Goal: Find specific page/section: Find specific page/section

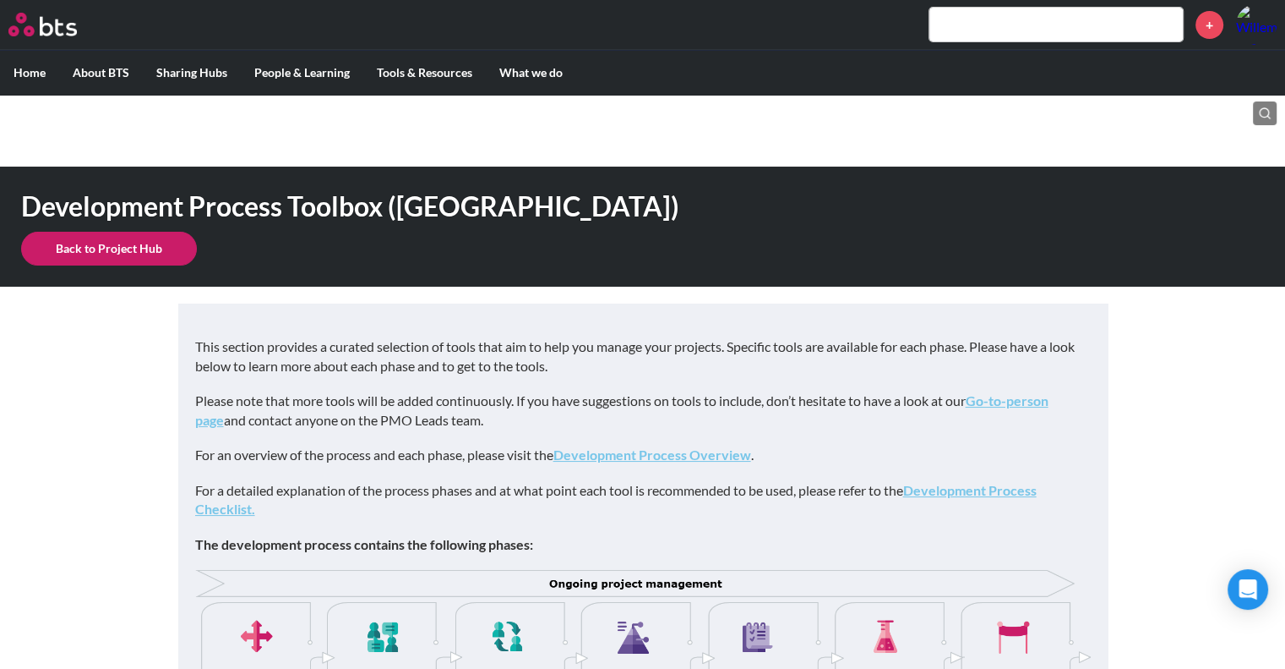
click at [988, 23] on input "text" at bounding box center [1057, 25] width 254 height 34
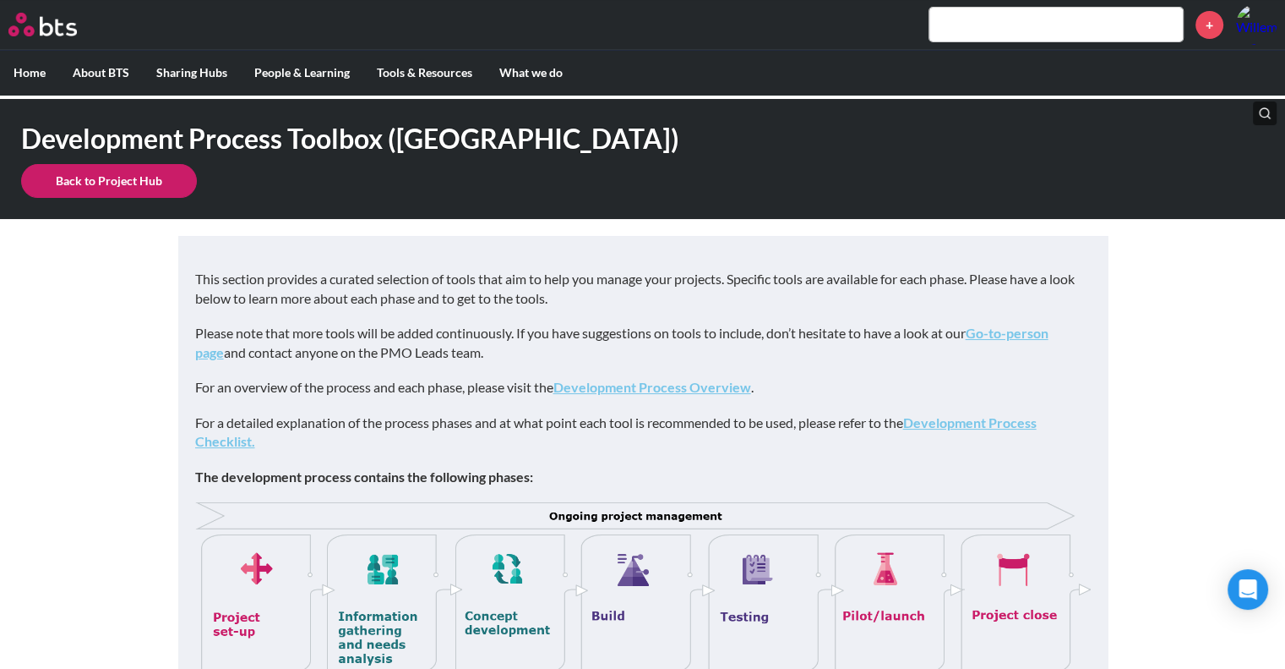
scroll to position [54, 0]
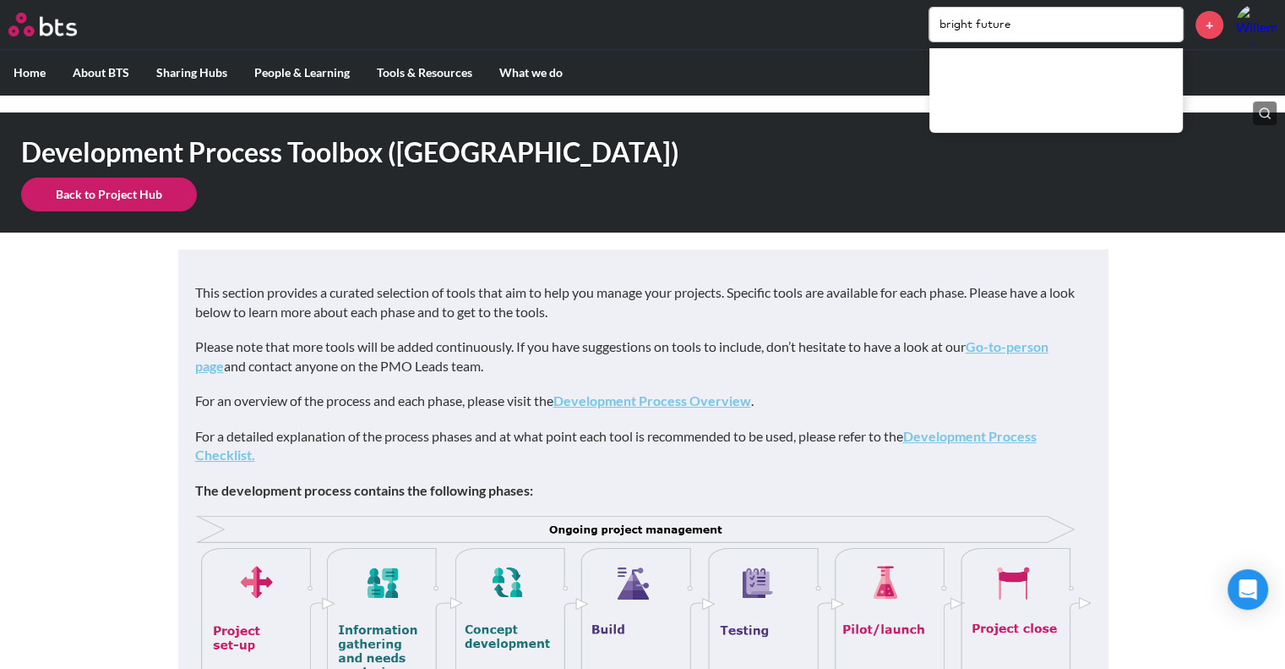
type input "bright future"
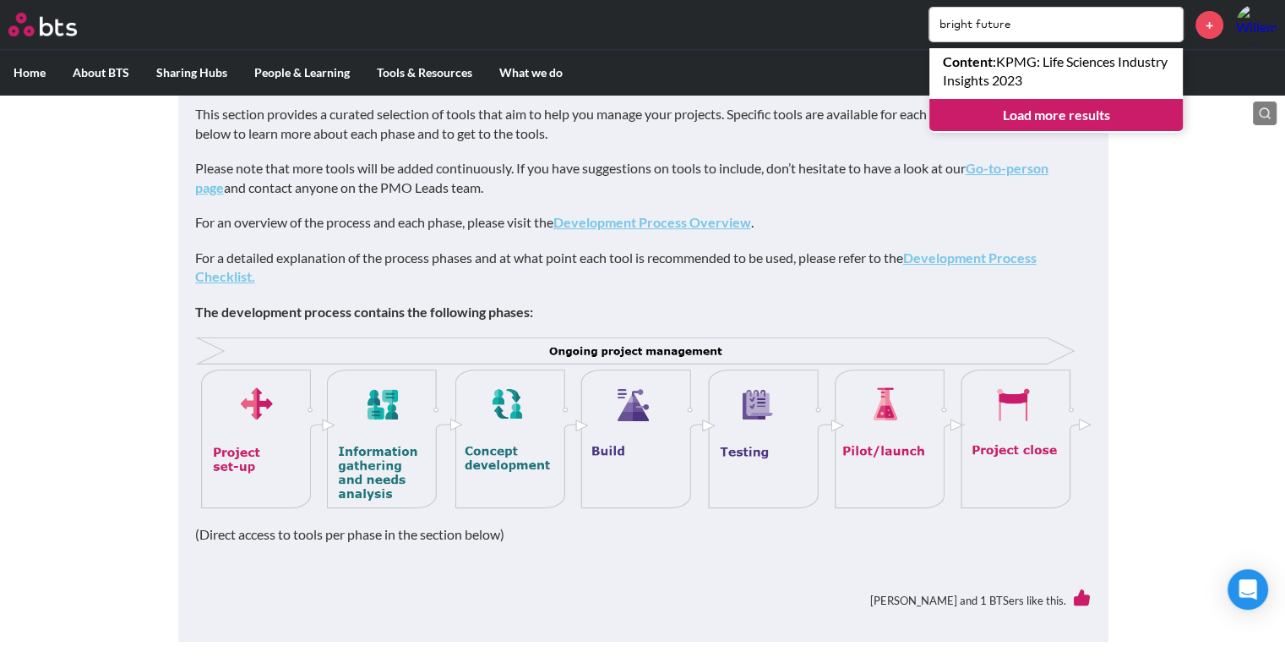
scroll to position [60, 0]
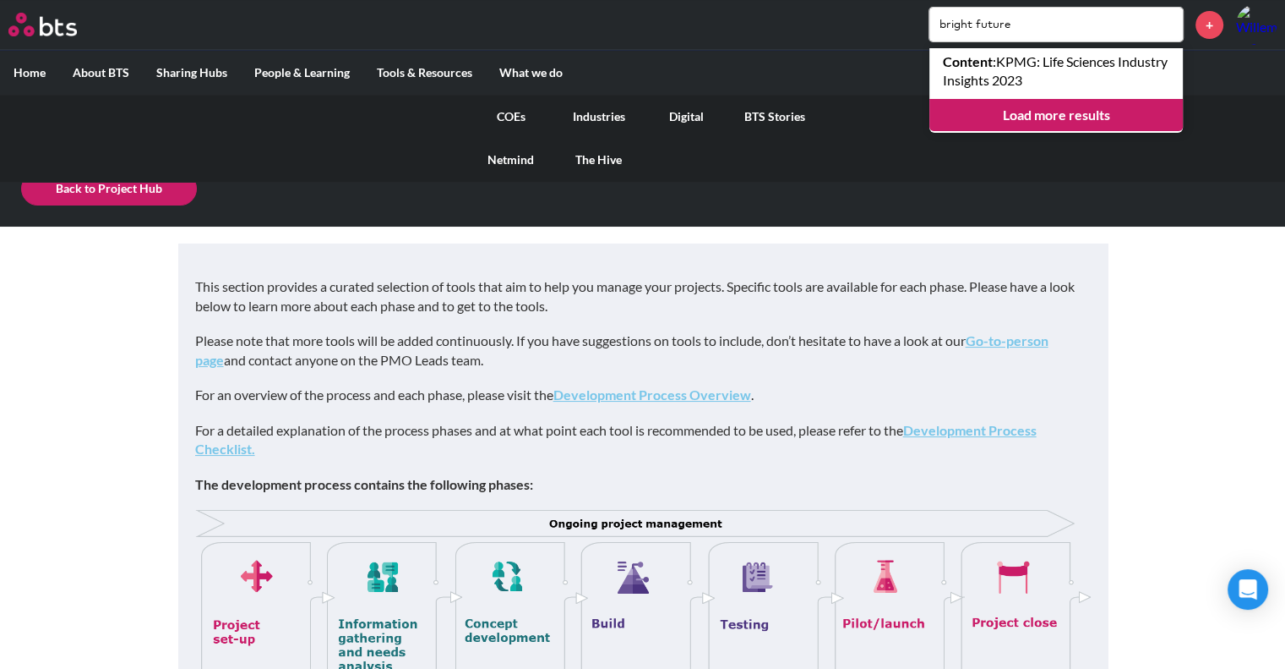
click at [592, 161] on link "The Hive" at bounding box center [599, 160] width 88 height 44
